Goal: Information Seeking & Learning: Learn about a topic

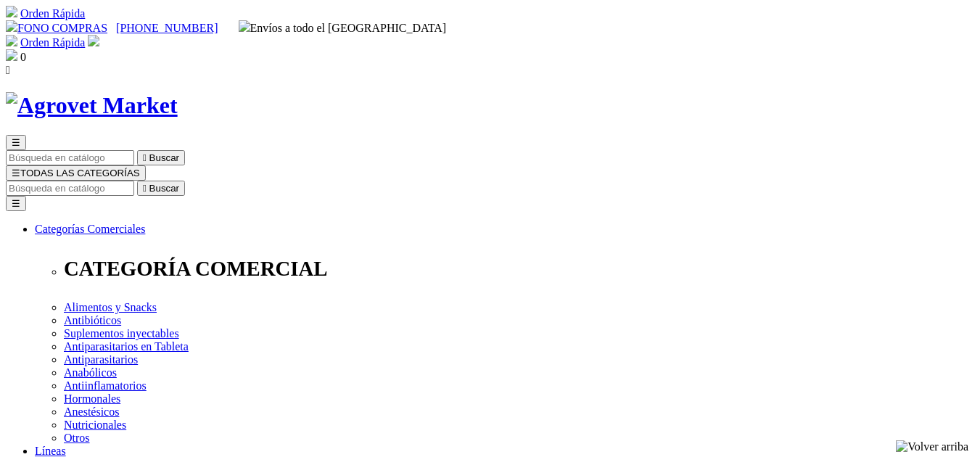
click at [134, 181] on input "Buscar" at bounding box center [70, 188] width 128 height 15
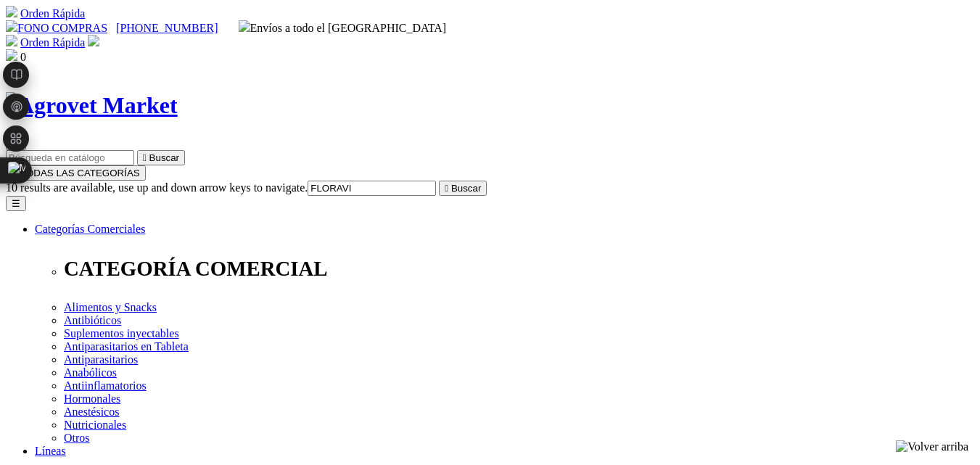
type input "FLORAVIV"
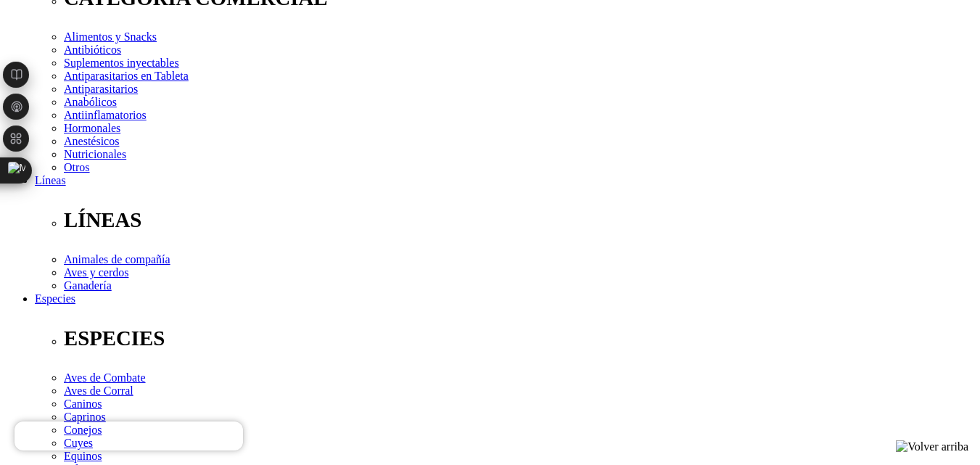
scroll to position [290, 0]
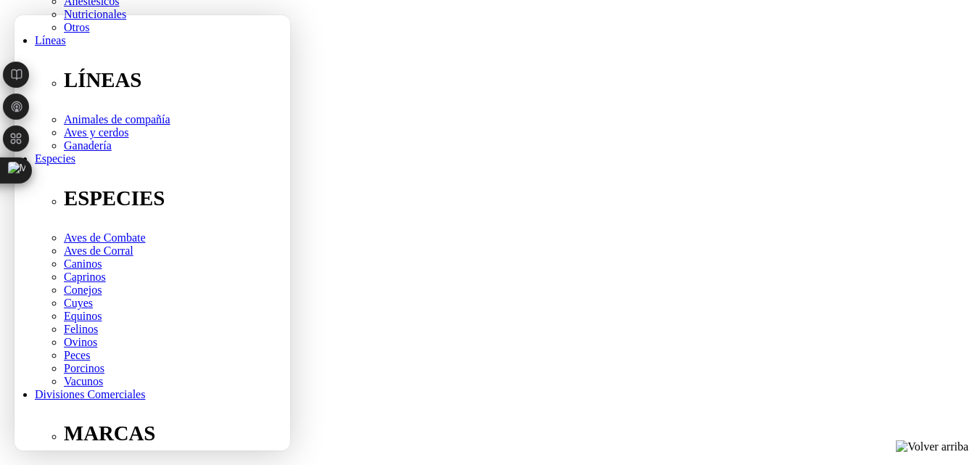
scroll to position [435, 0]
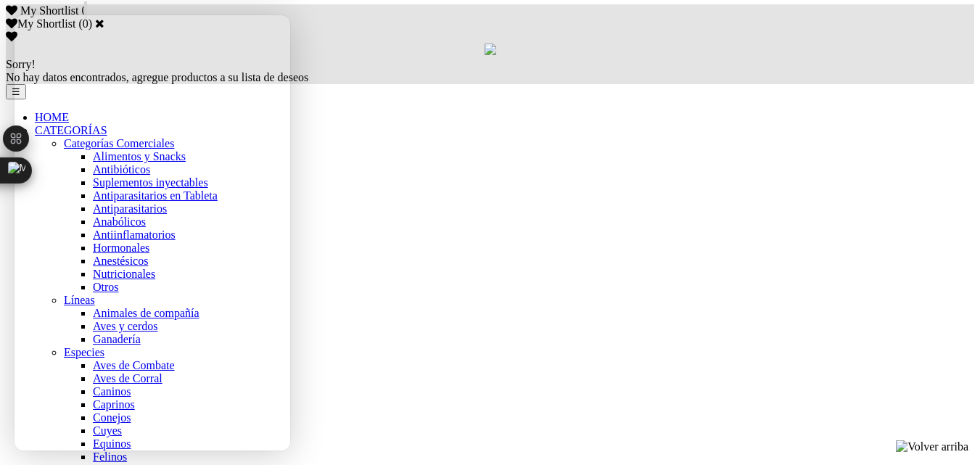
scroll to position [870, 0]
